Goal: Communication & Community: Answer question/provide support

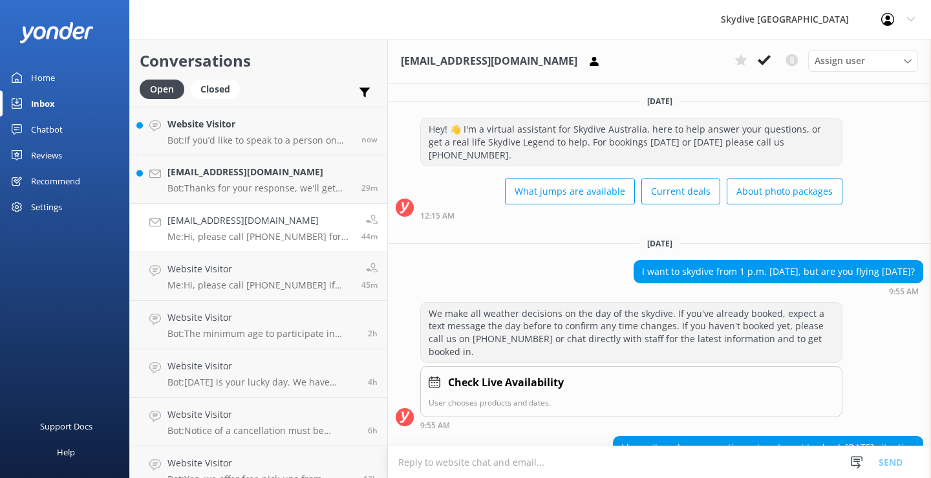
scroll to position [819, 0]
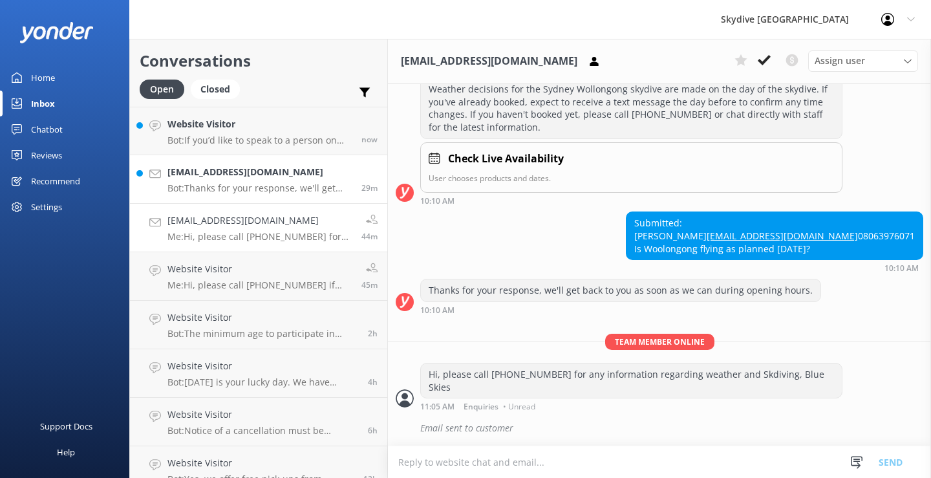
click at [230, 168] on h4 "[EMAIL_ADDRESS][DOMAIN_NAME]" at bounding box center [260, 172] width 184 height 14
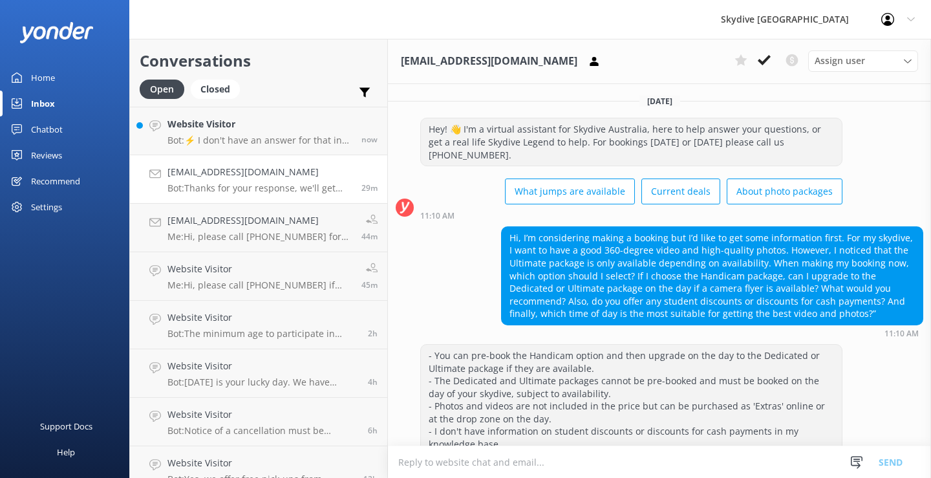
scroll to position [450, 0]
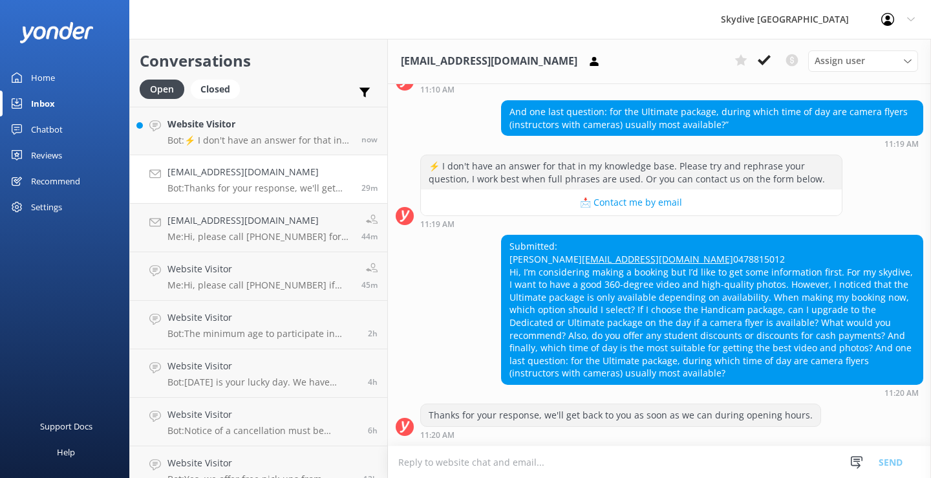
click at [422, 316] on div "Submitted: [PERSON_NAME] [EMAIL_ADDRESS][DOMAIN_NAME] 0478815012 Hi, I’m consid…" at bounding box center [659, 316] width 543 height 162
click at [267, 129] on h4 "Website Visitor" at bounding box center [260, 124] width 184 height 14
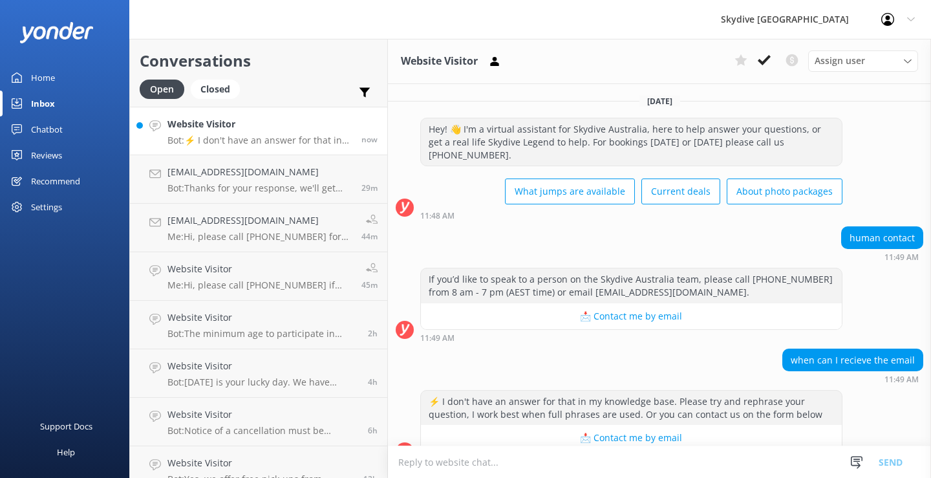
scroll to position [25, 0]
